Goal: Task Accomplishment & Management: Manage account settings

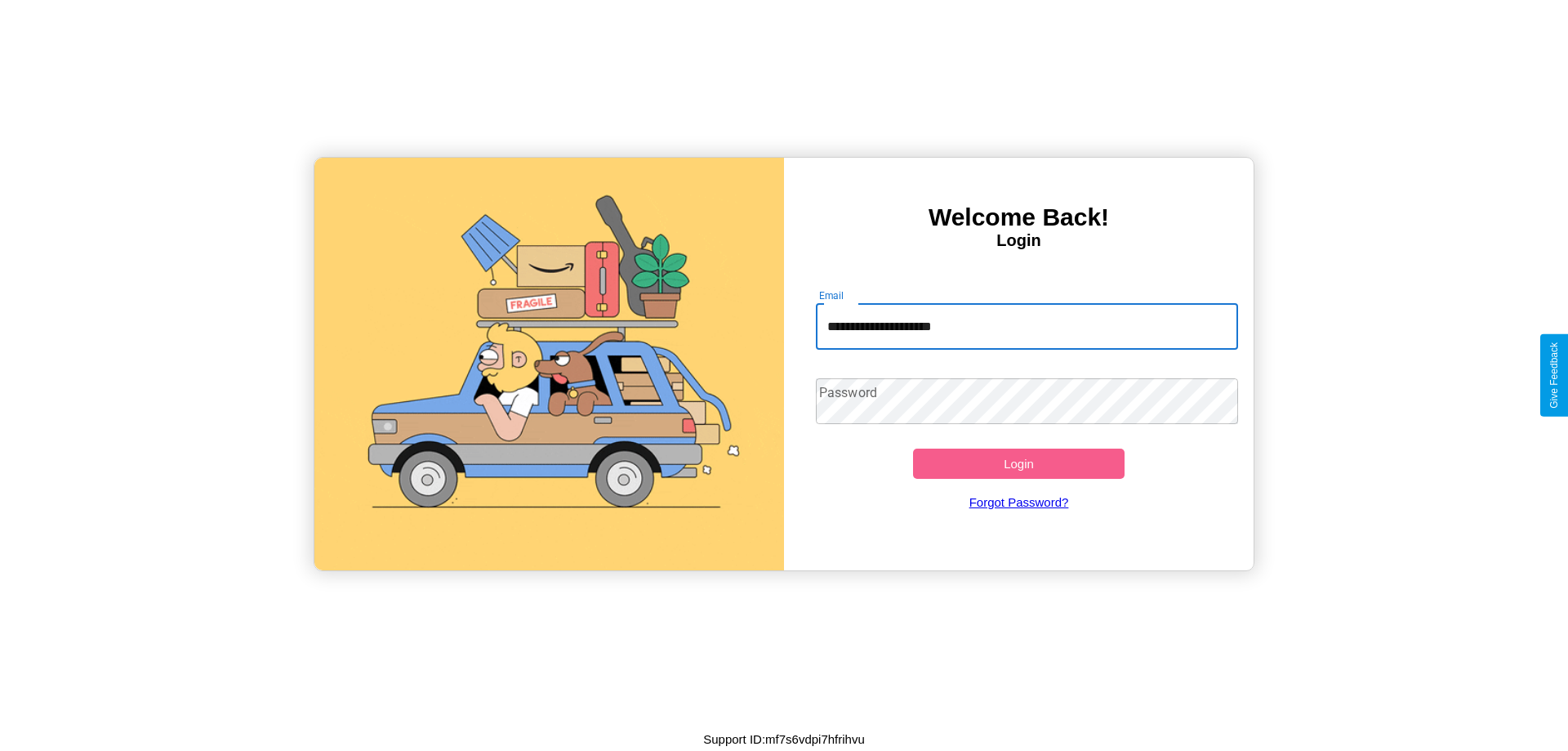
type input "**********"
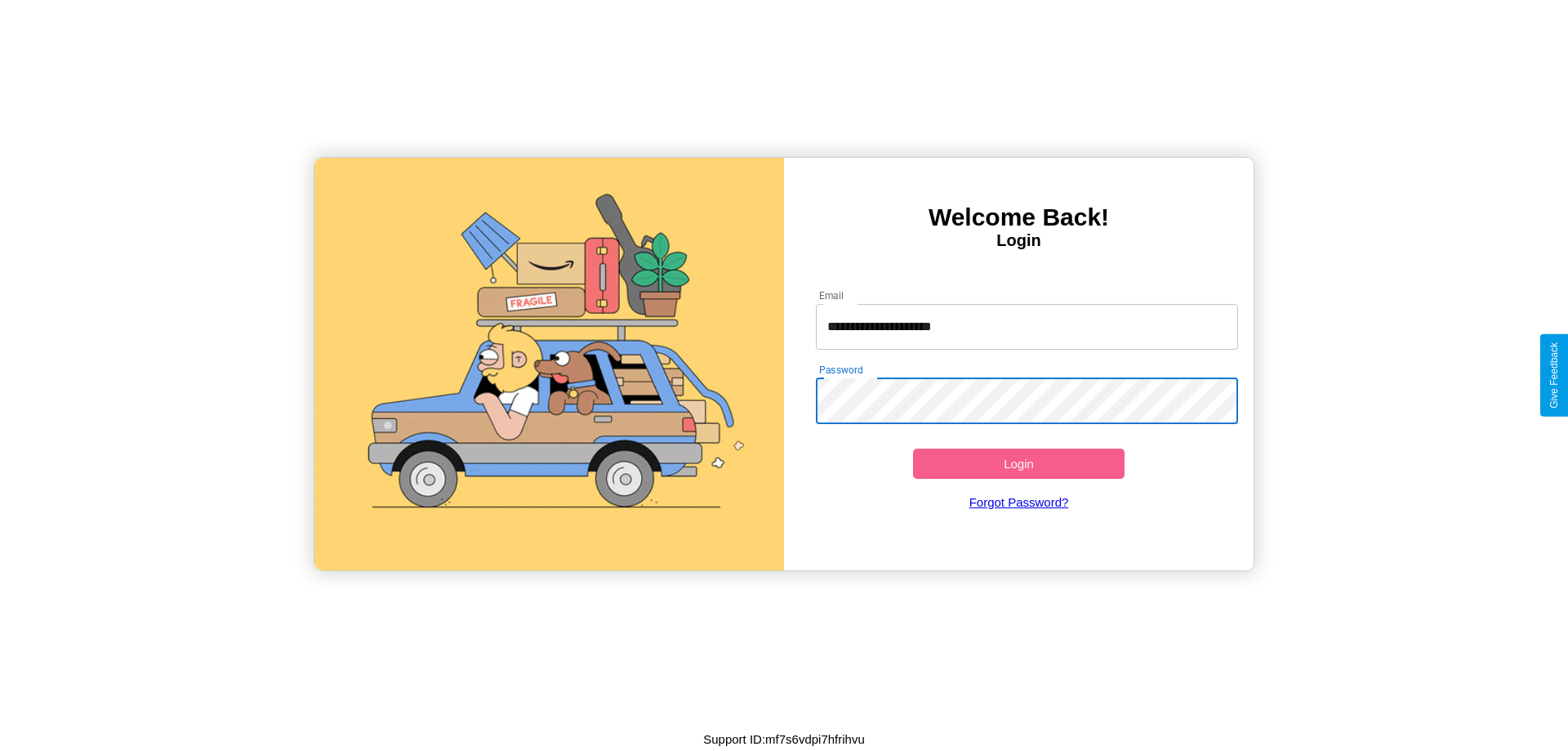
click at [1018, 463] on button "Login" at bounding box center [1018, 463] width 211 height 30
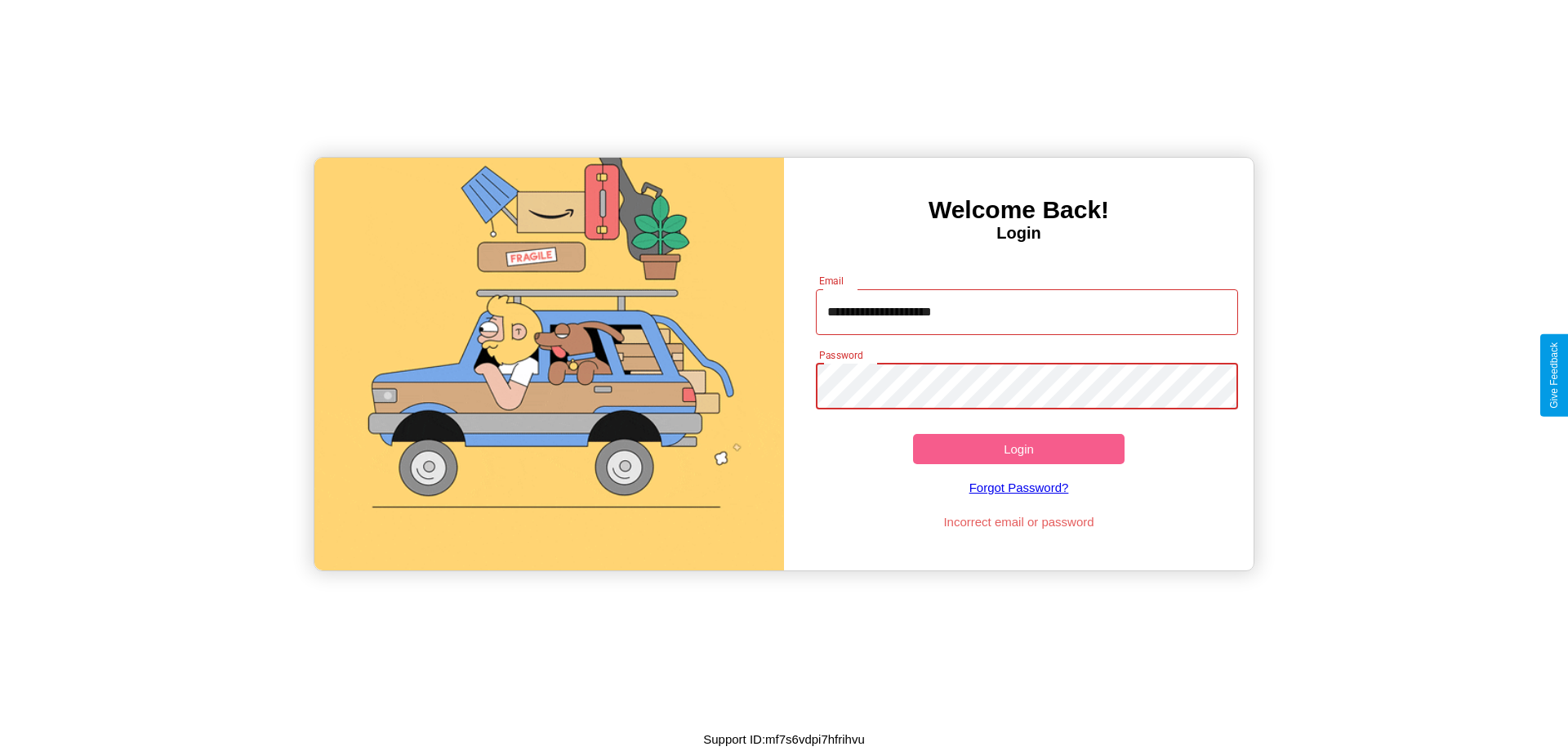
click at [1018, 449] on button "Login" at bounding box center [1018, 449] width 211 height 30
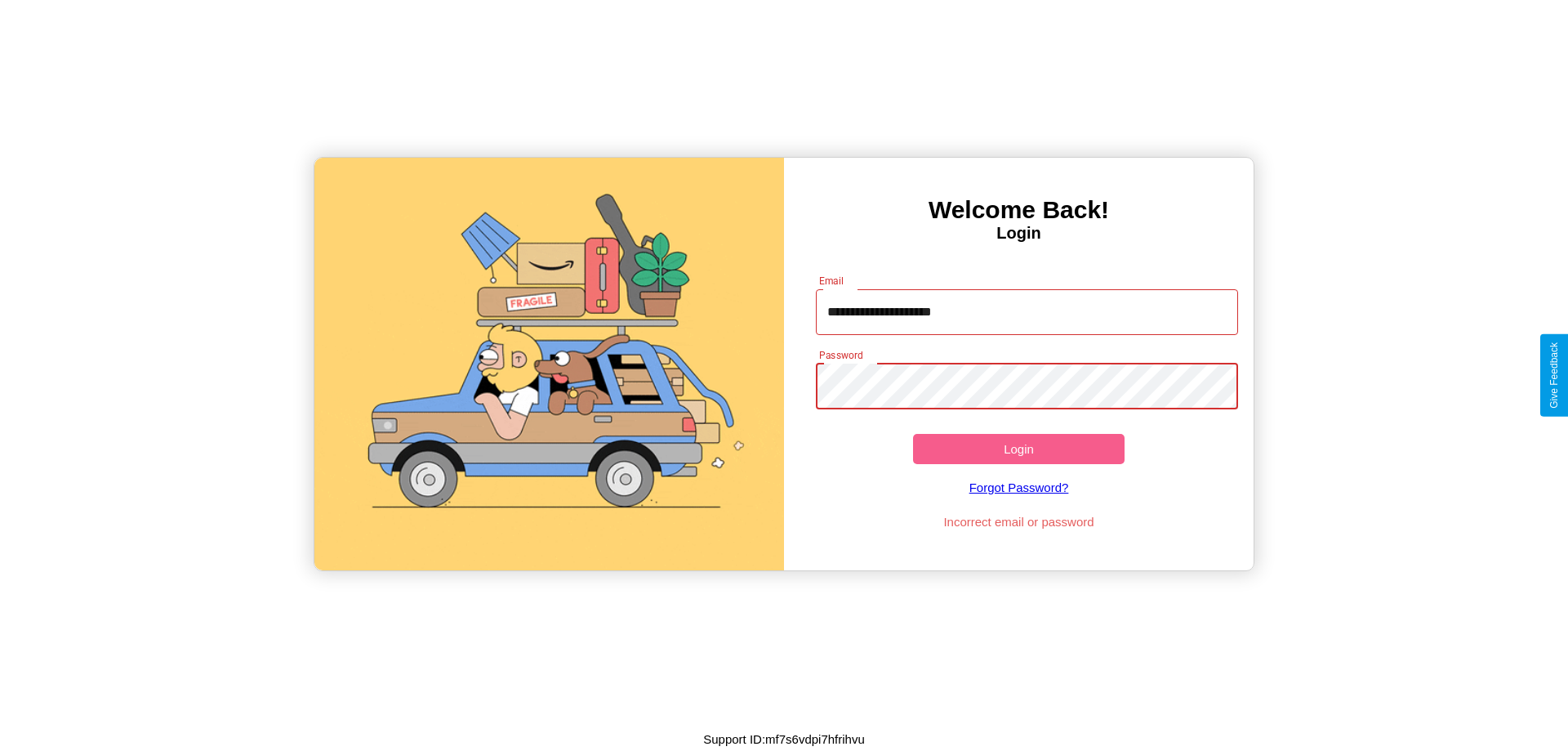
click at [1018, 449] on button "Login" at bounding box center [1018, 449] width 211 height 30
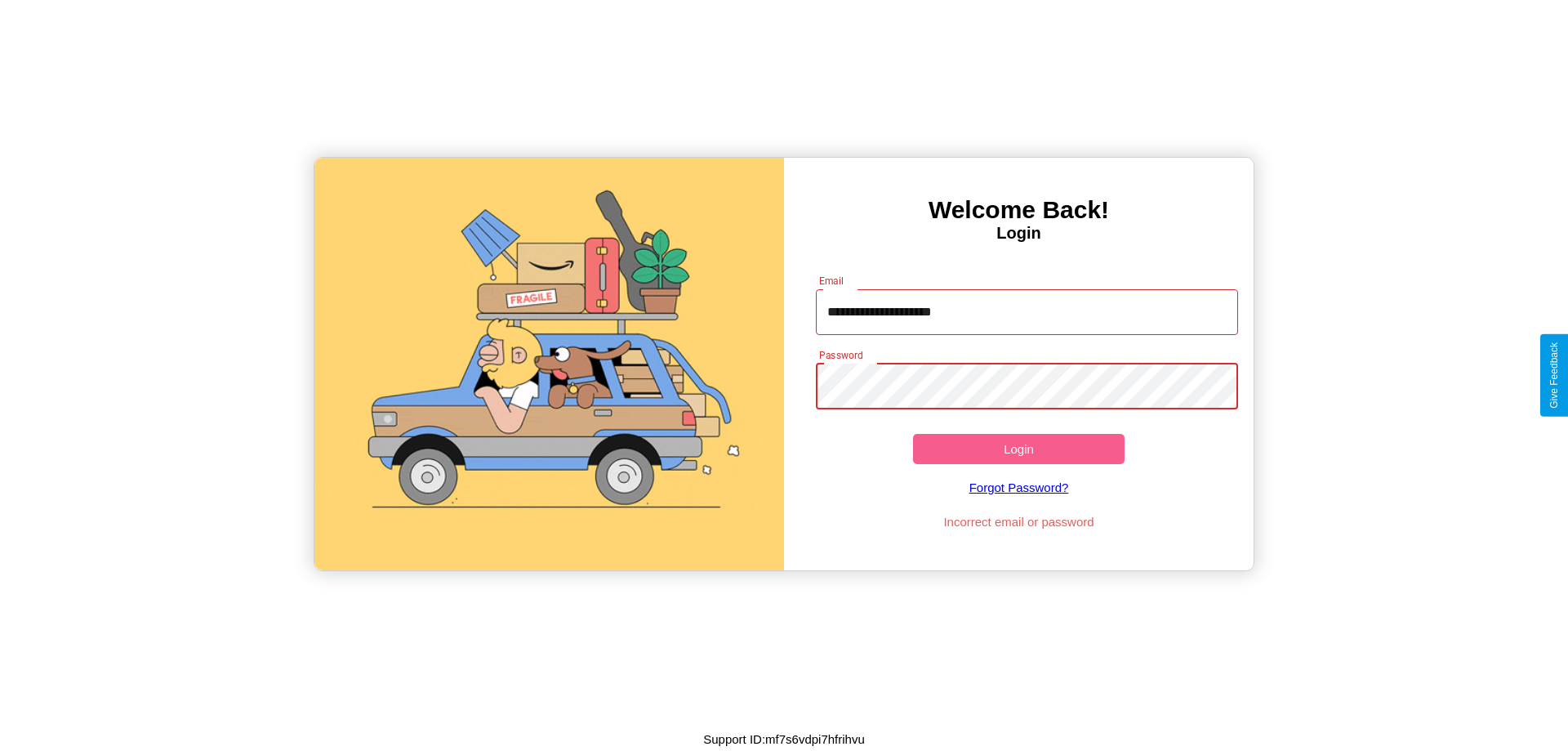
click at [1018, 449] on button "Login" at bounding box center [1018, 449] width 211 height 30
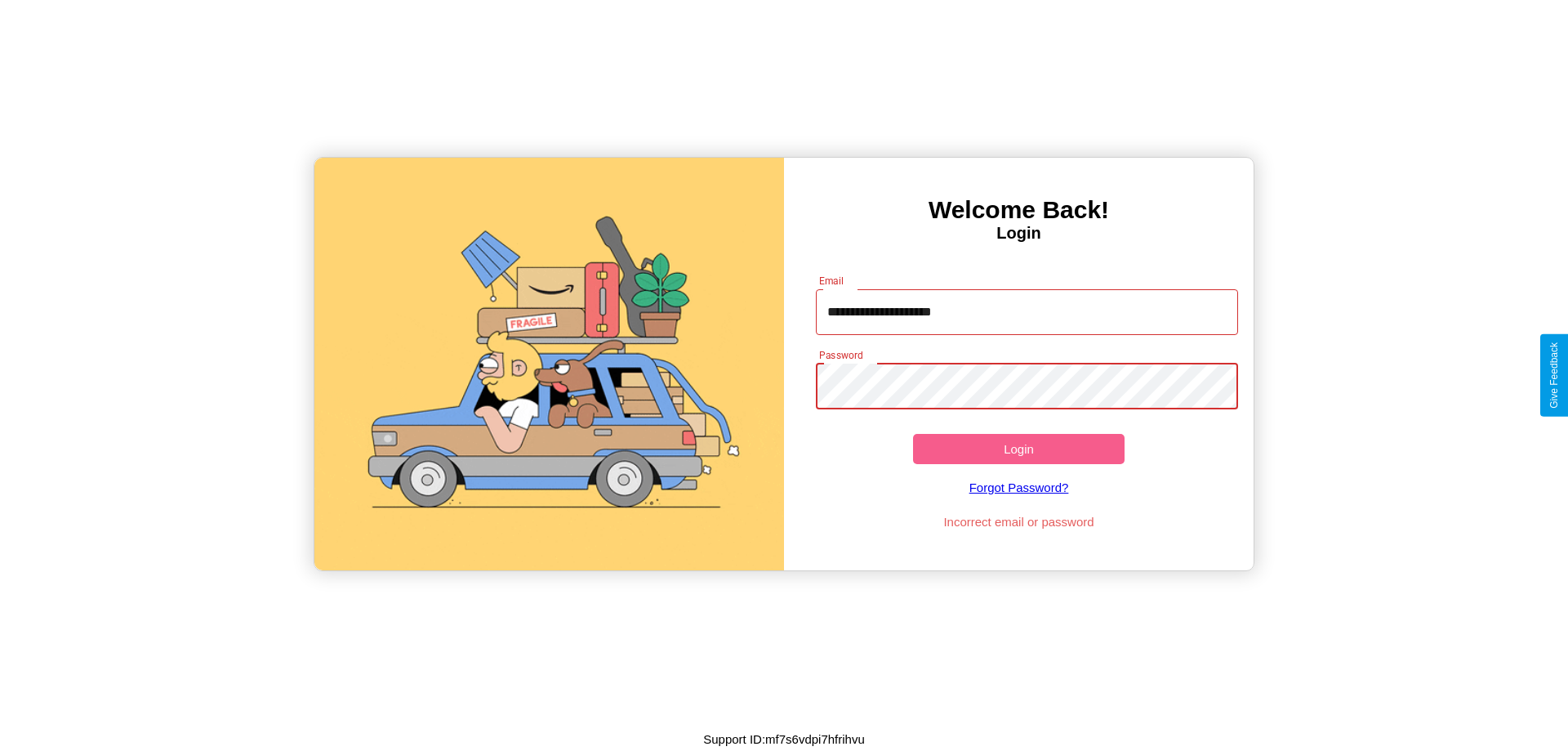
click at [1018, 449] on button "Login" at bounding box center [1018, 449] width 211 height 30
